Goal: Task Accomplishment & Management: Manage account settings

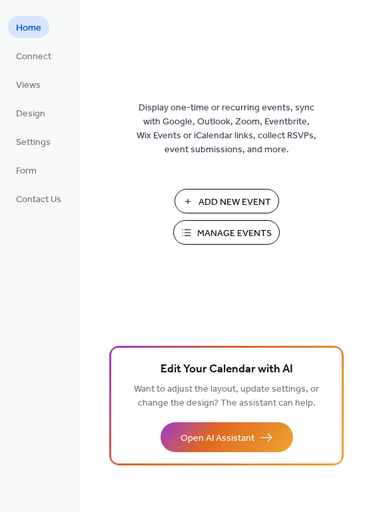
click at [215, 227] on span "Manage Events" at bounding box center [234, 234] width 75 height 14
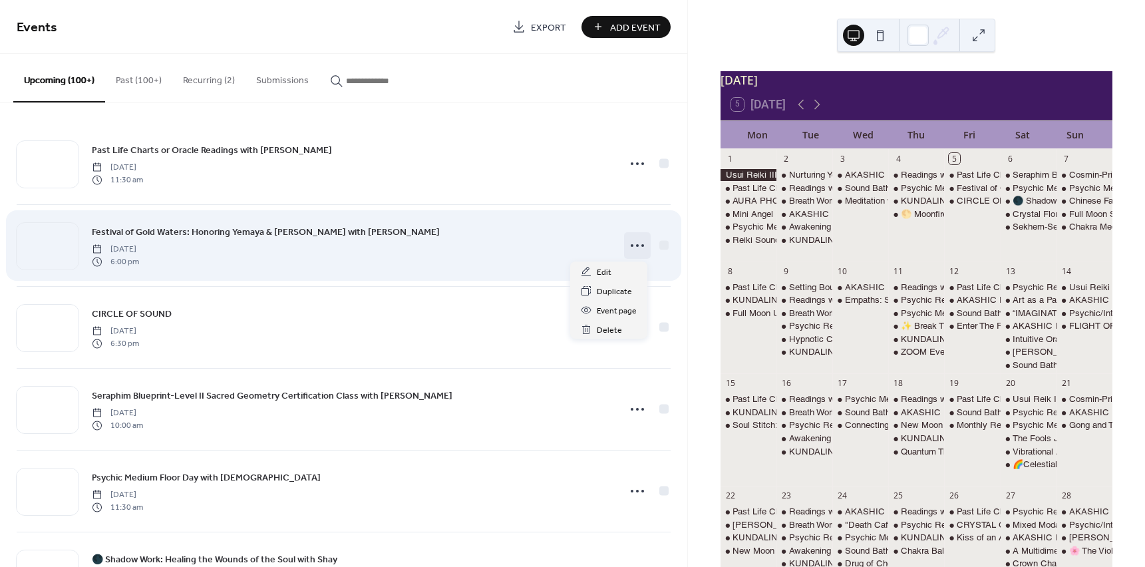
click at [631, 246] on circle at bounding box center [632, 245] width 3 height 3
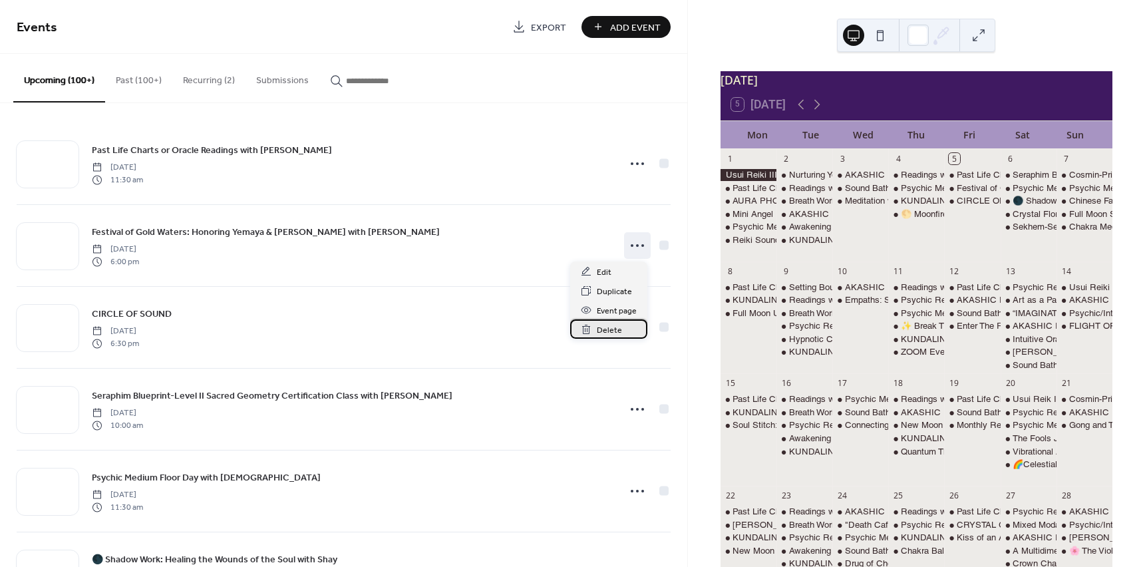
click at [605, 331] on span "Delete" at bounding box center [609, 330] width 25 height 14
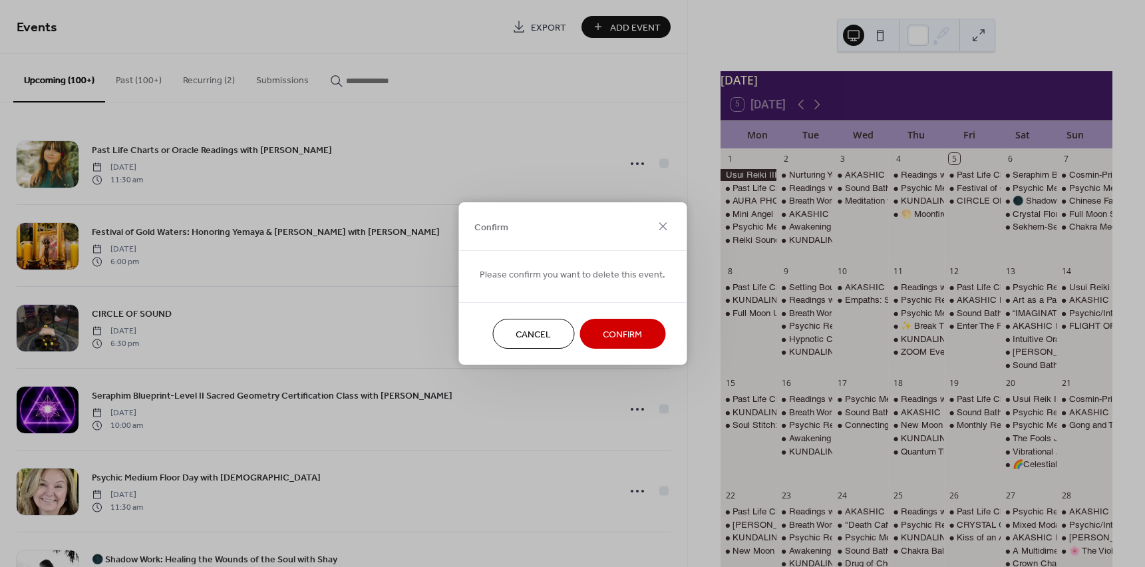
click at [616, 329] on span "Confirm" at bounding box center [622, 335] width 39 height 14
